Goal: Navigation & Orientation: Find specific page/section

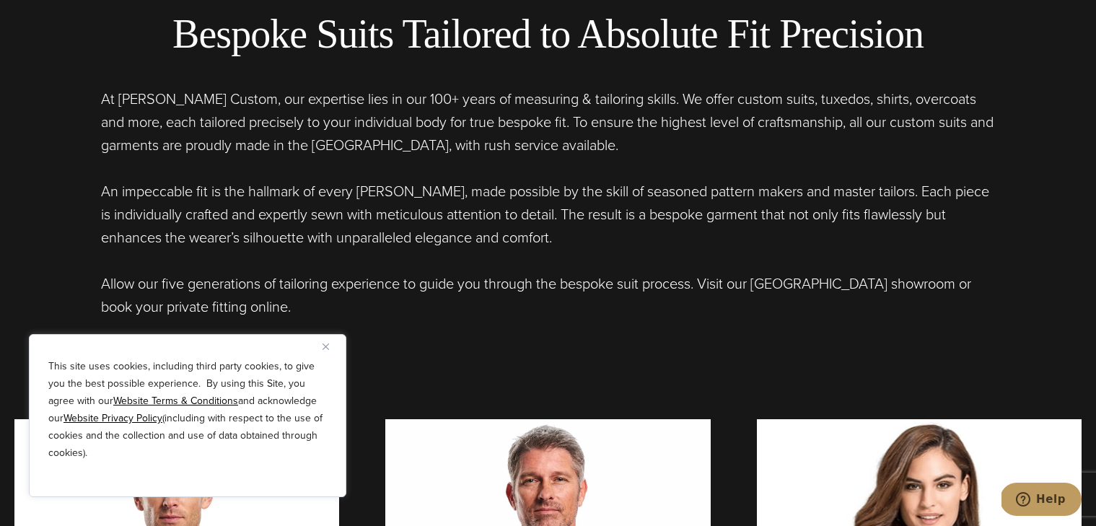
scroll to position [598, 0]
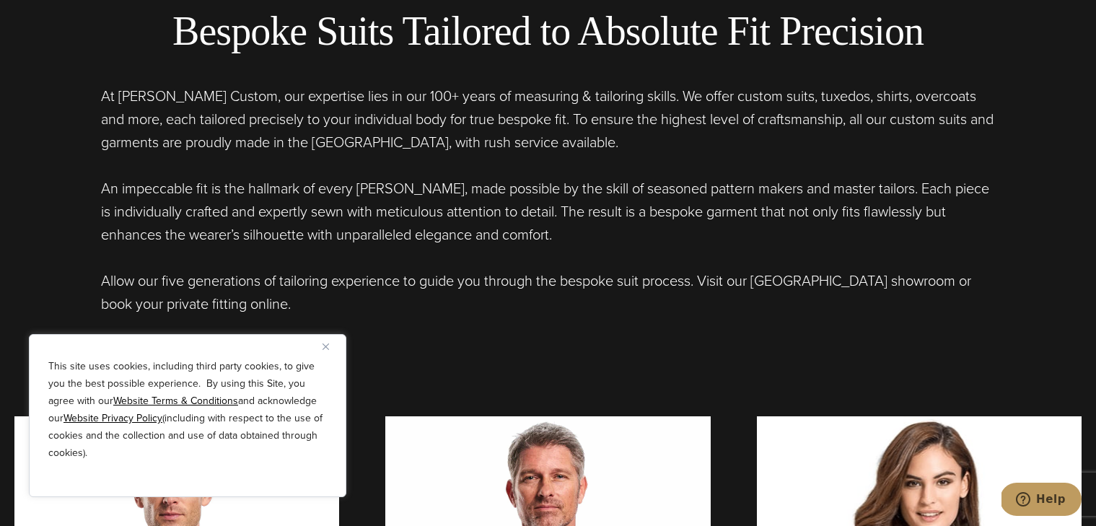
click at [84, 415] on u "Website Privacy Policy" at bounding box center [112, 417] width 99 height 15
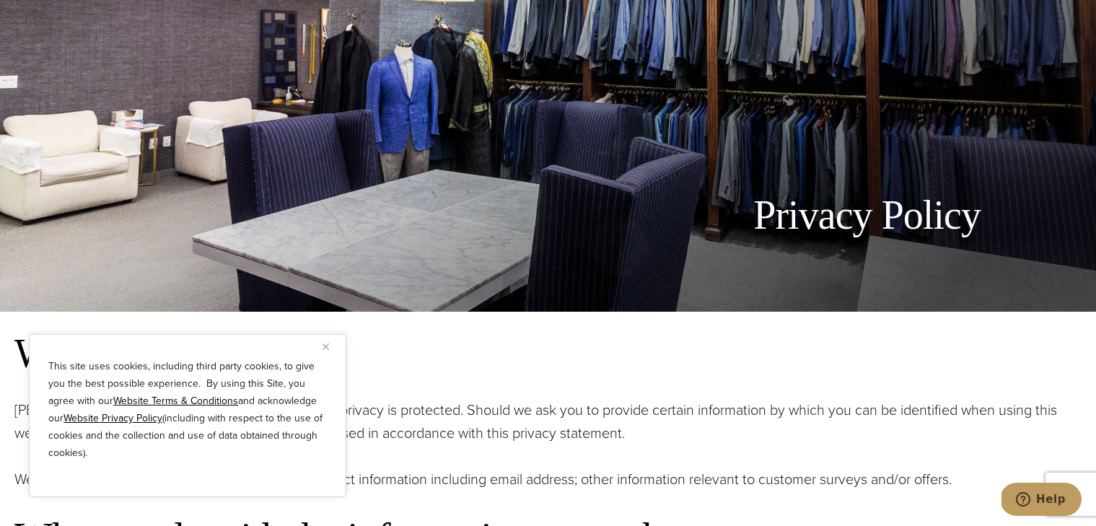
scroll to position [218, 0]
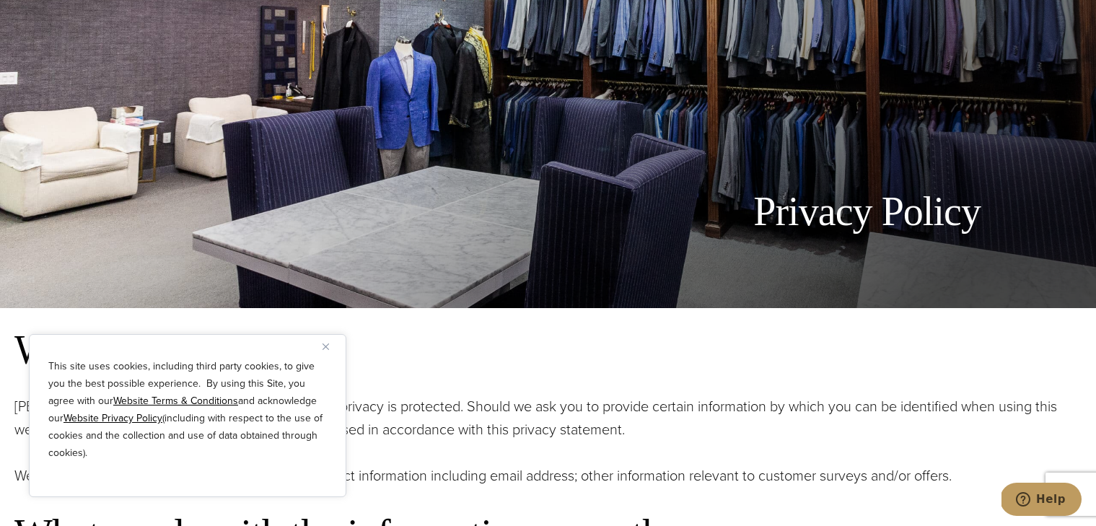
click at [98, 413] on u "Website Privacy Policy" at bounding box center [112, 417] width 99 height 15
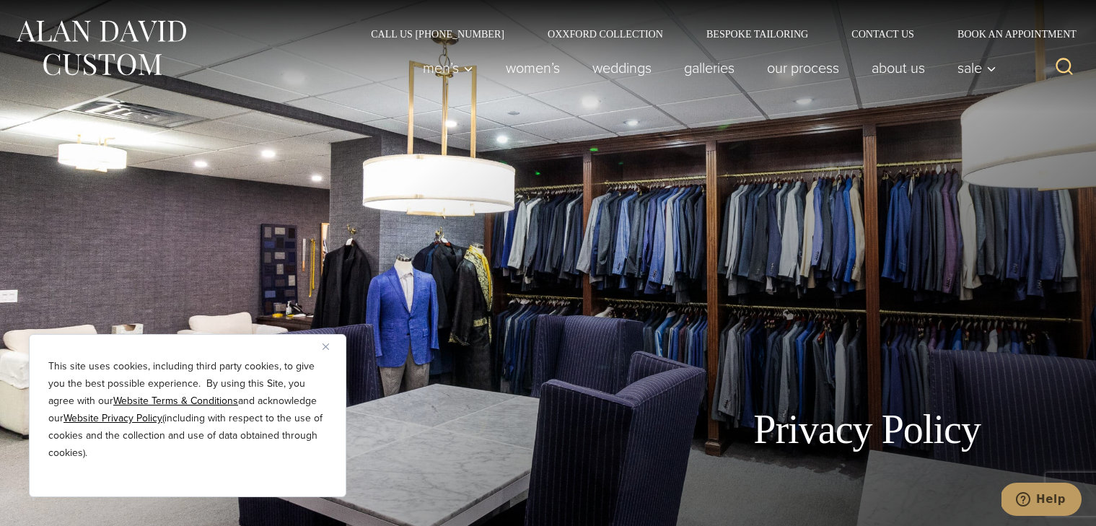
scroll to position [16, 0]
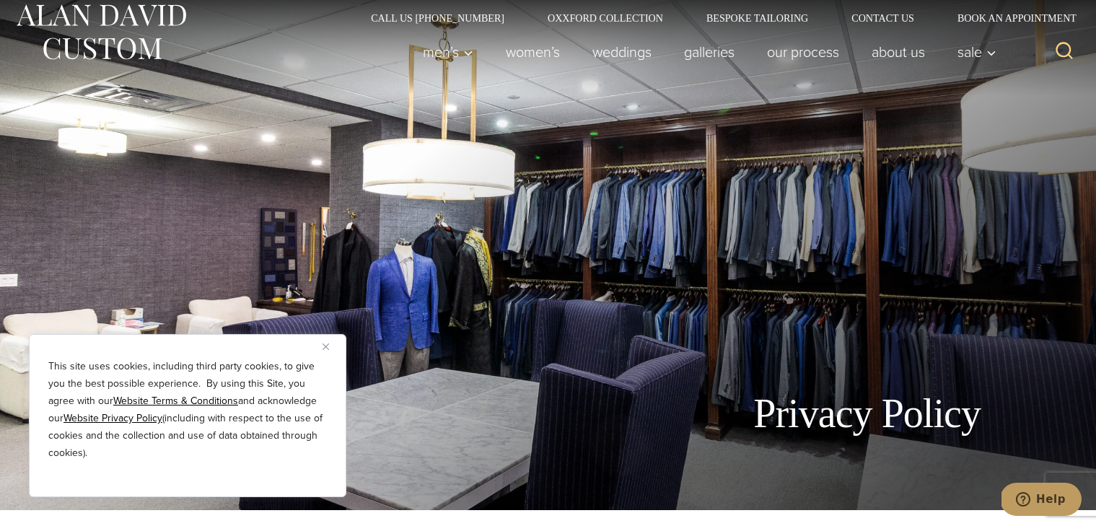
click at [24, 17] on img at bounding box center [100, 32] width 173 height 64
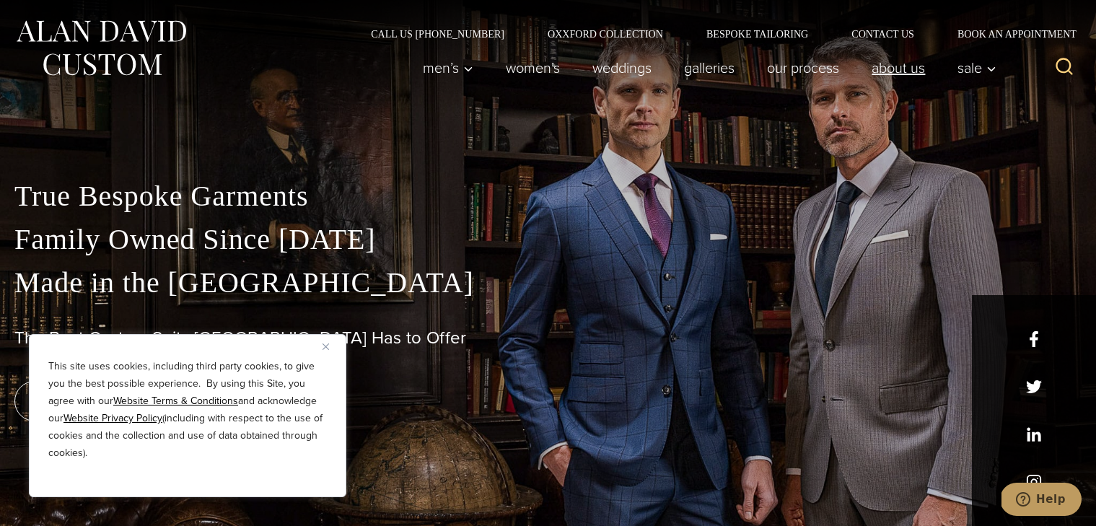
scroll to position [18, 0]
